Goal: Information Seeking & Learning: Learn about a topic

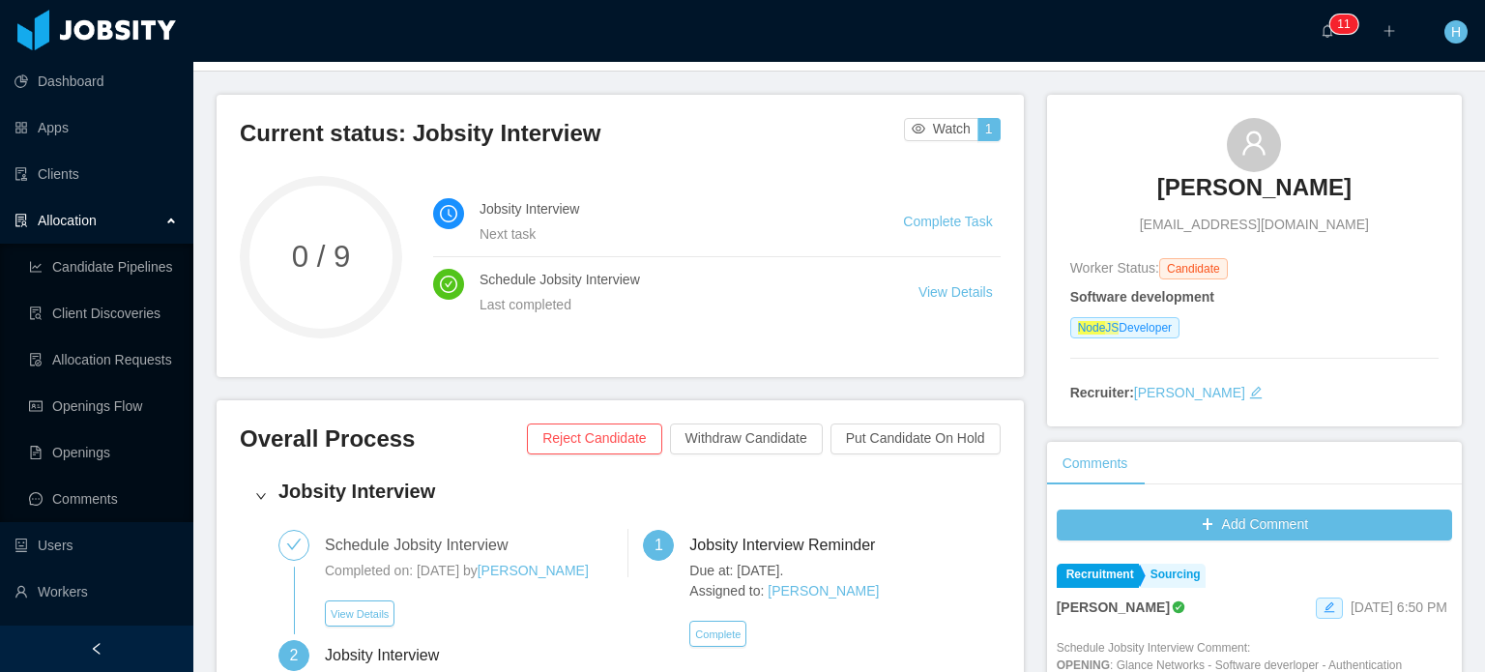
scroll to position [387, 0]
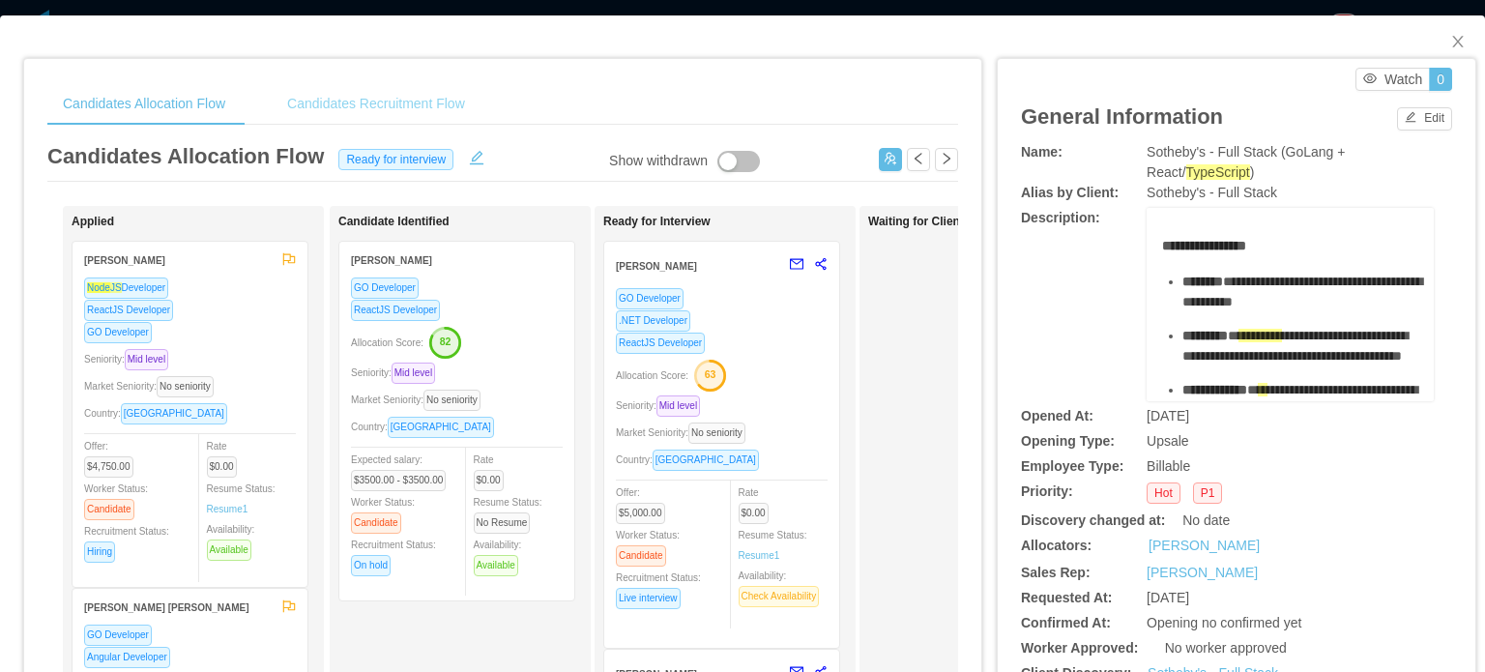
click at [388, 110] on div "Candidates Recruitment Flow" at bounding box center [376, 104] width 209 height 44
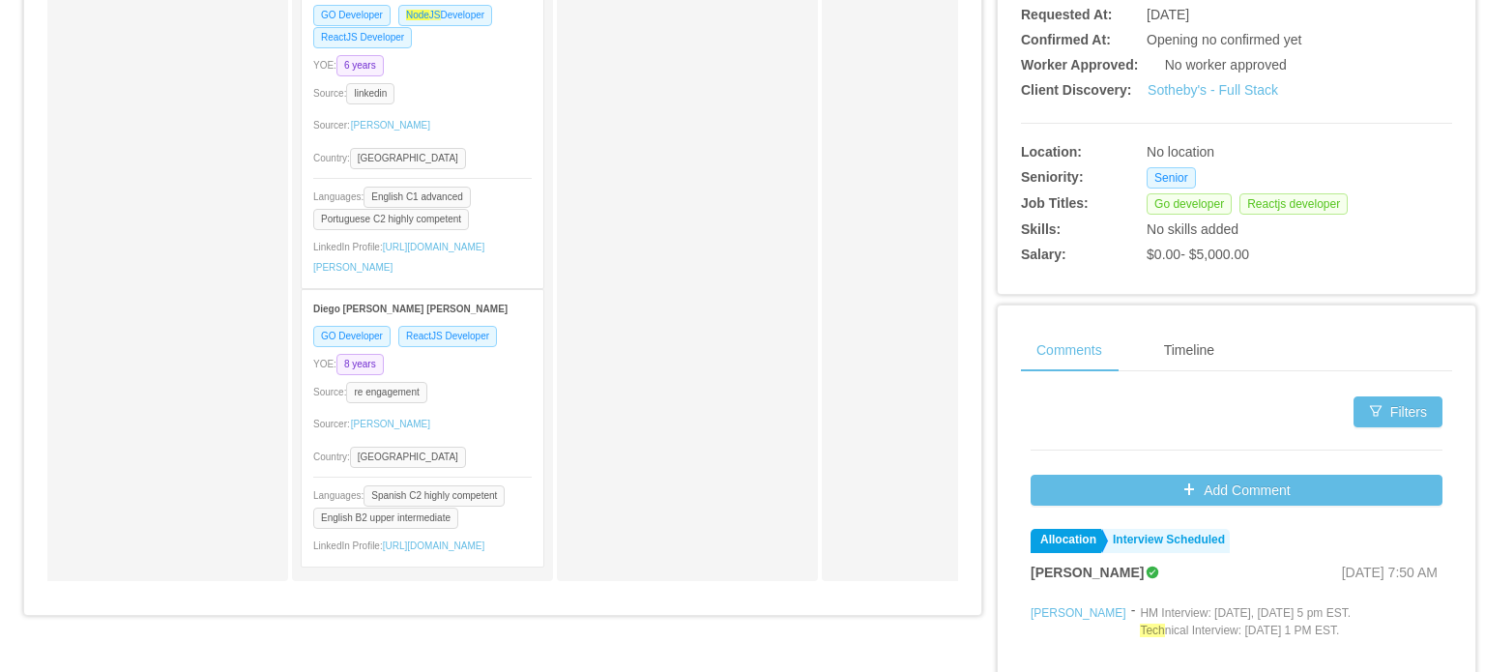
scroll to position [387, 0]
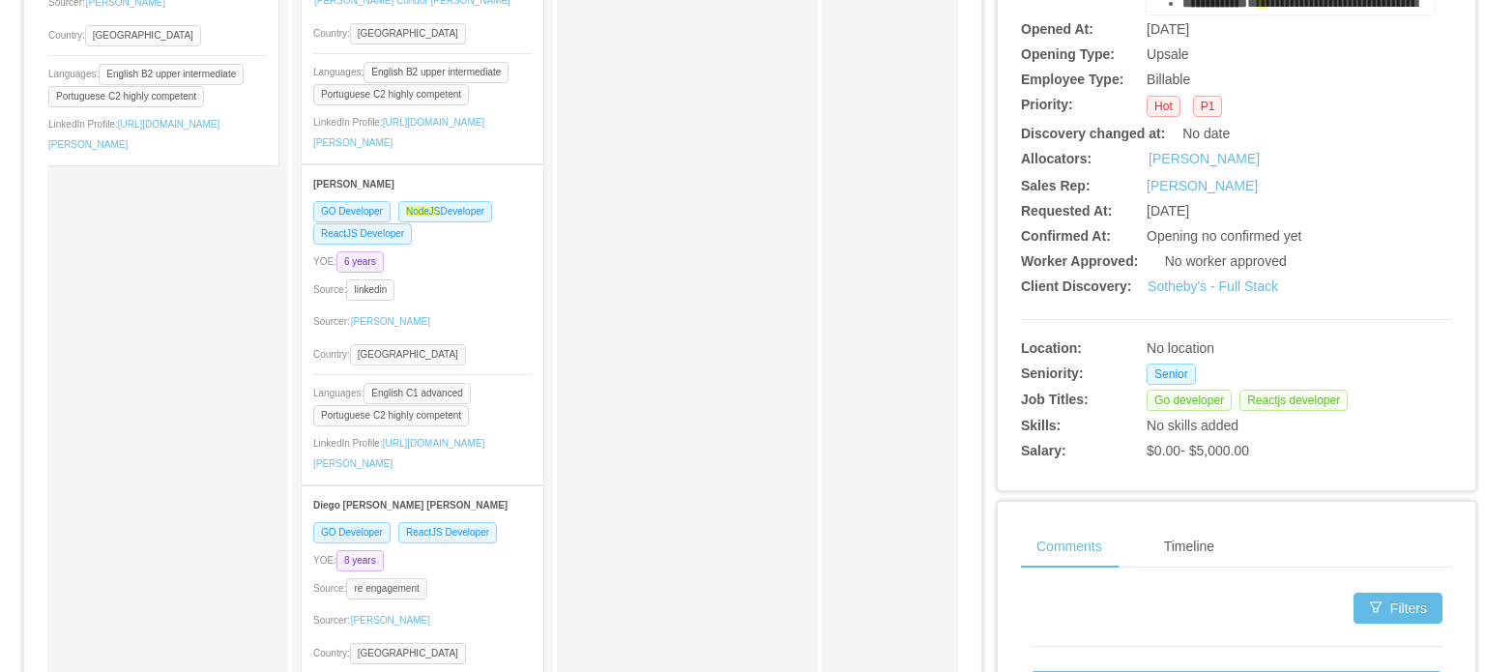
click at [367, 179] on strong "Douglas Toledo" at bounding box center [353, 184] width 81 height 11
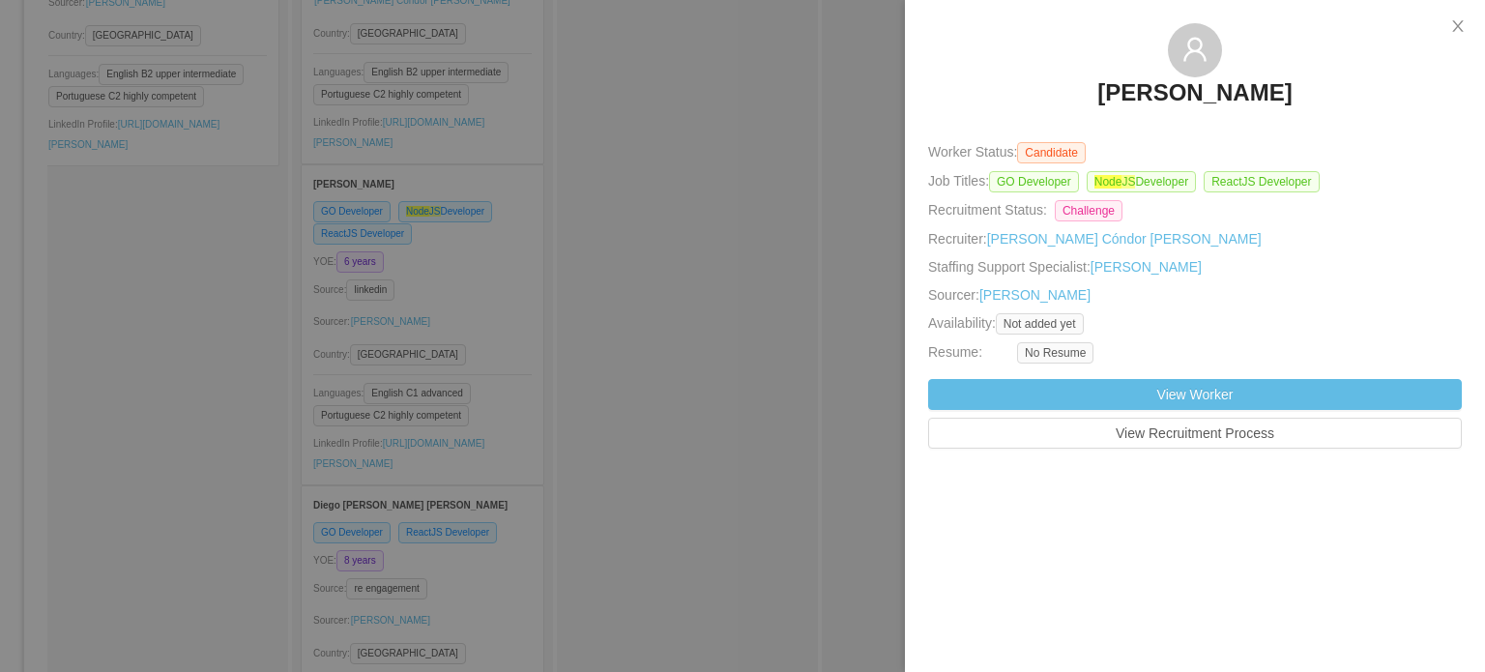
click at [1164, 88] on h3 "Douglas Toledo" at bounding box center [1194, 92] width 194 height 31
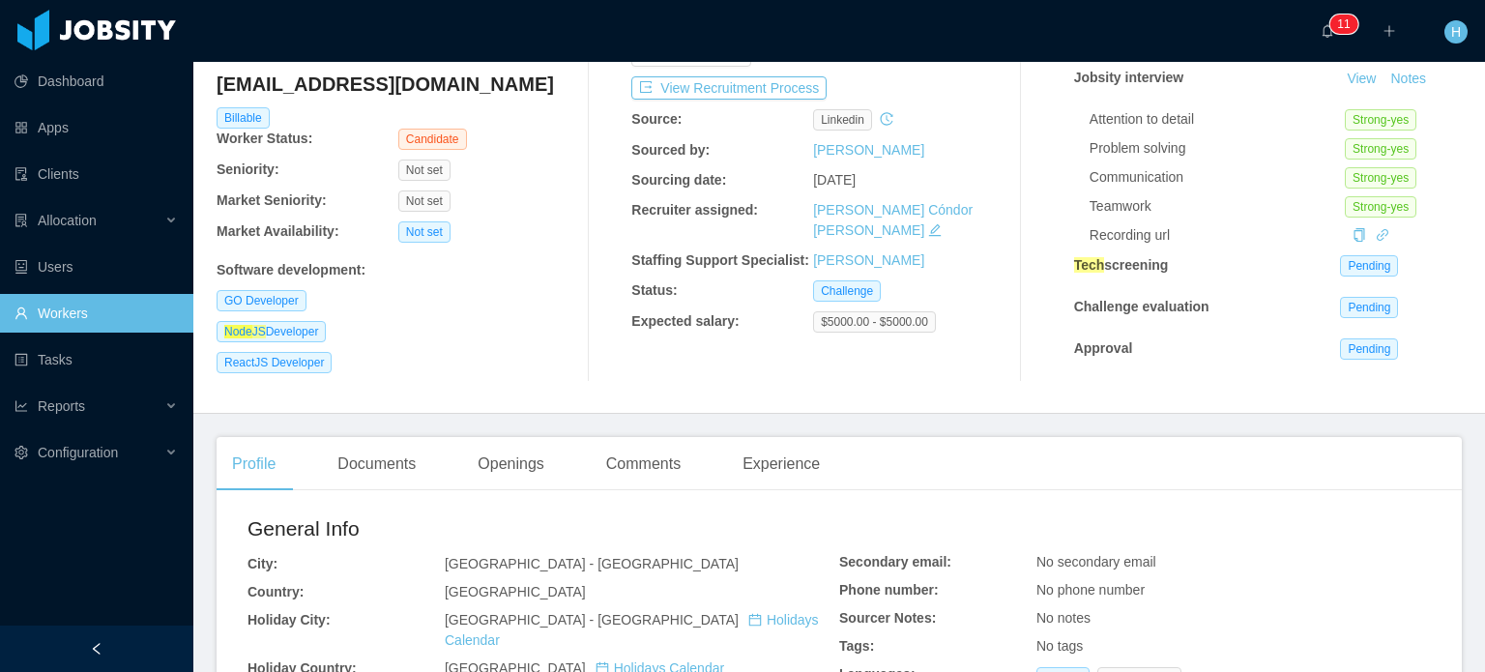
scroll to position [193, 0]
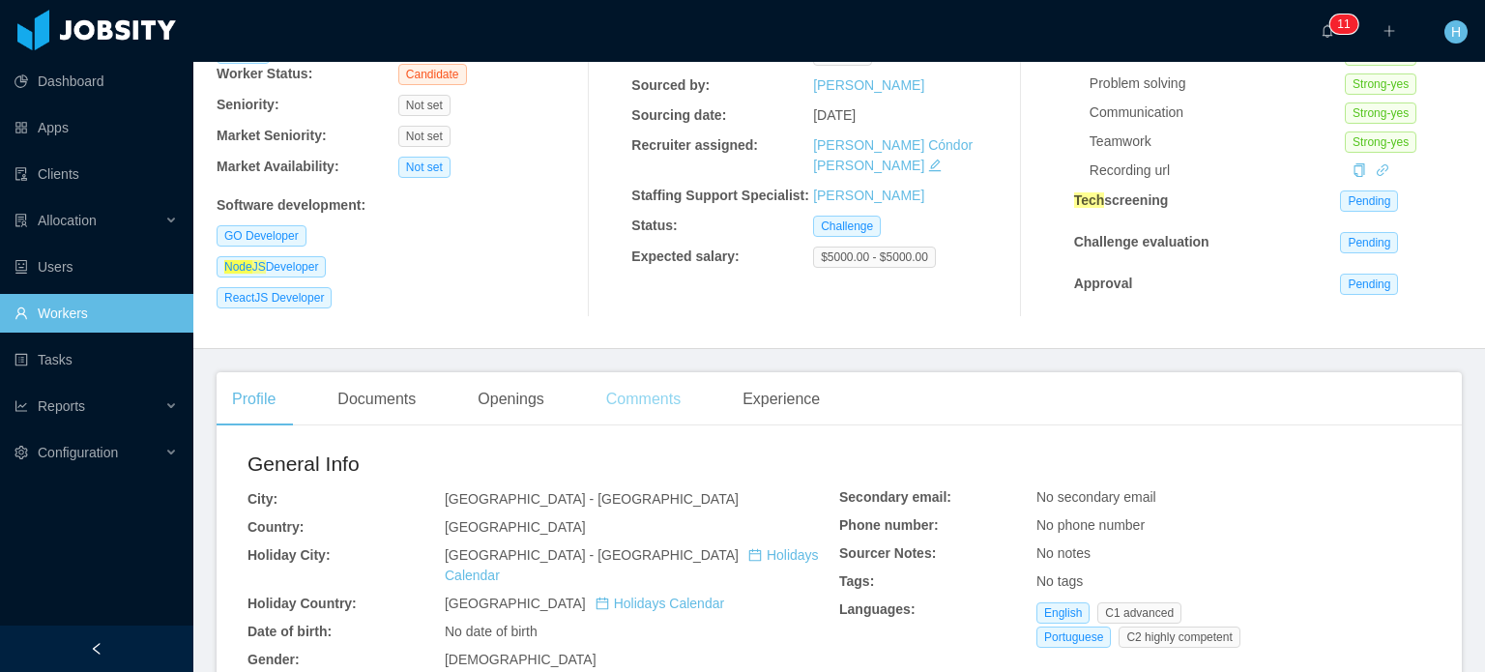
click at [659, 401] on div "Comments" at bounding box center [643, 399] width 105 height 54
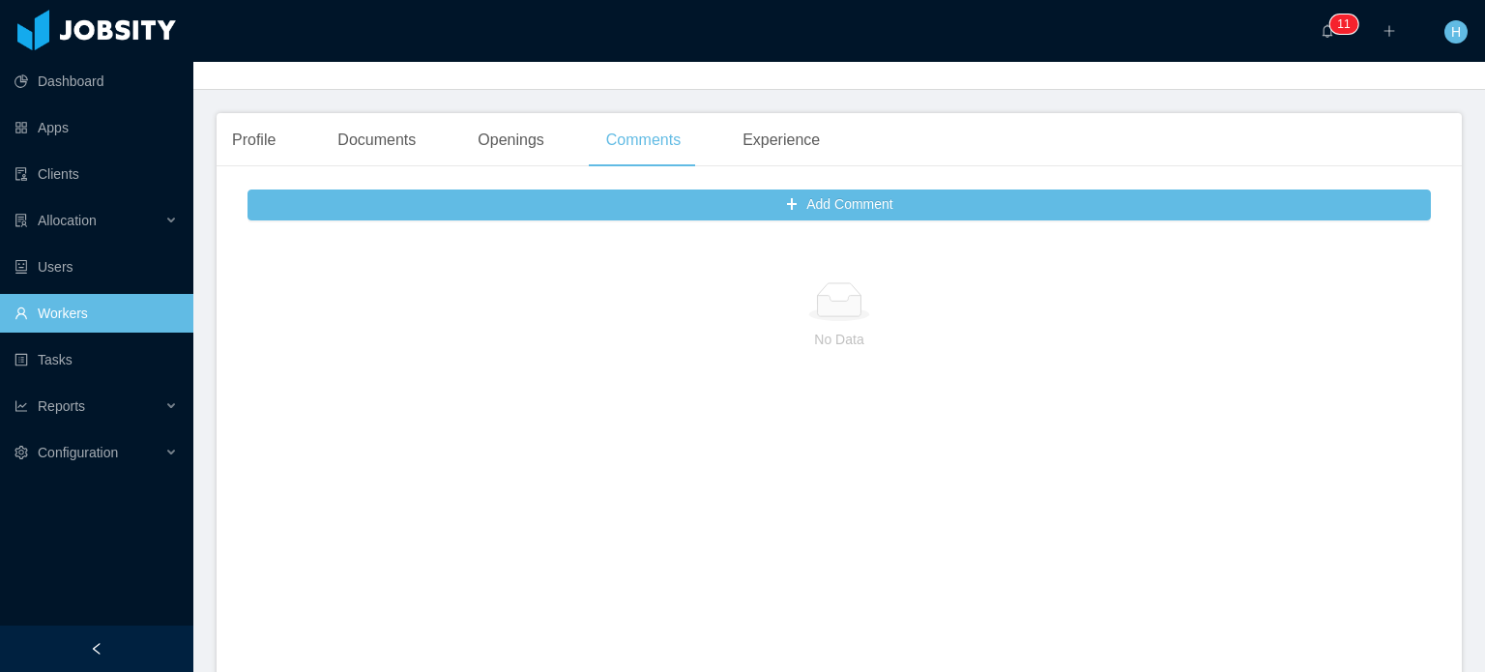
scroll to position [483, 0]
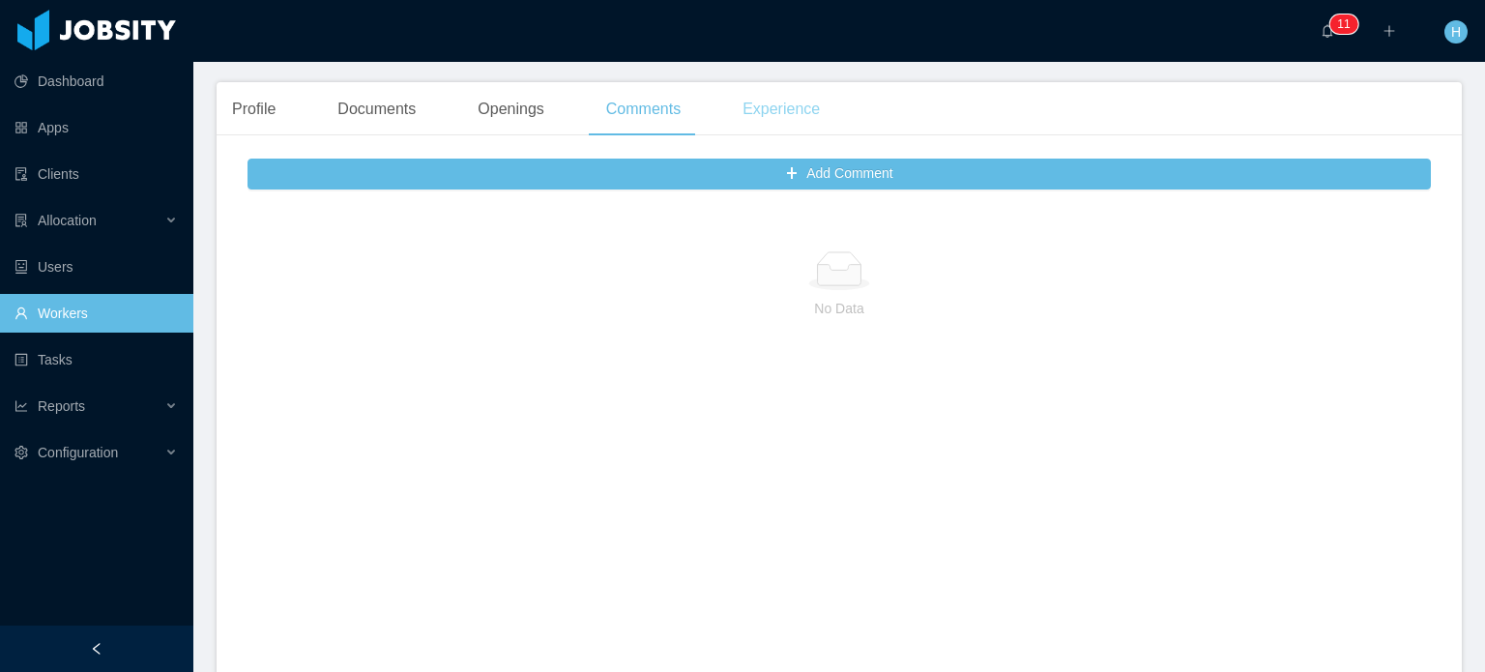
click at [777, 104] on div "Experience" at bounding box center [781, 109] width 108 height 54
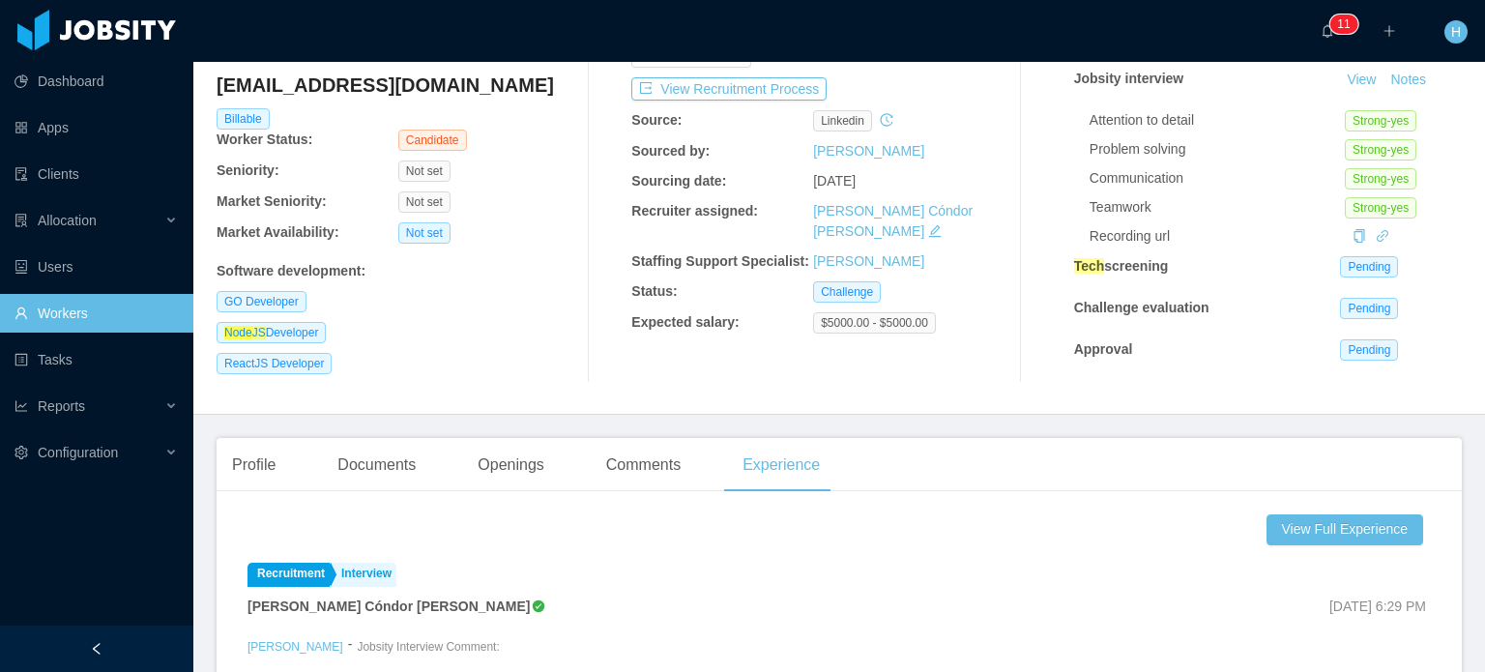
scroll to position [97, 0]
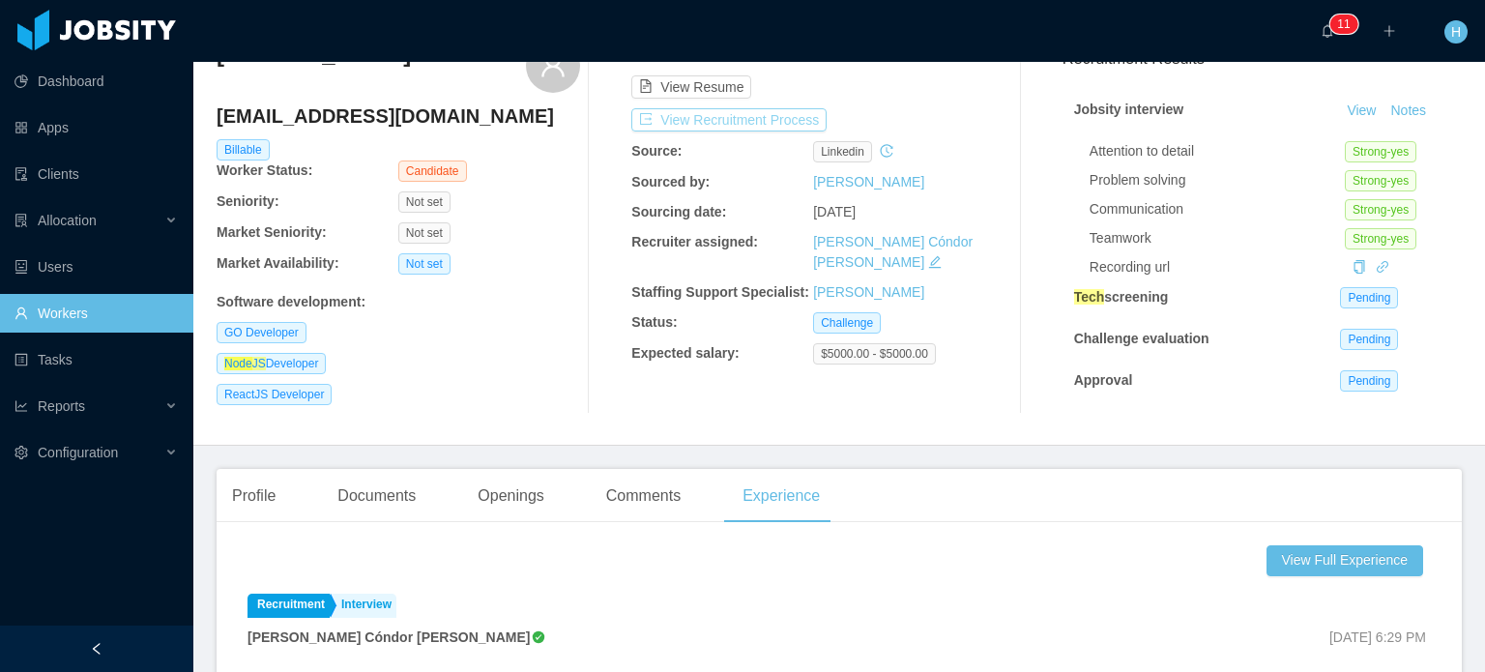
click at [698, 130] on button "View Recruitment Process" at bounding box center [728, 119] width 195 height 23
